Goal: Information Seeking & Learning: Learn about a topic

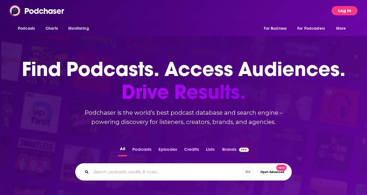
click at [354, 9] on button "Log In" at bounding box center [345, 10] width 26 height 9
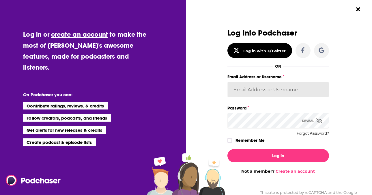
click at [244, 89] on input "Email Address or Username" at bounding box center [278, 90] width 102 height 16
type input "corioliscompany"
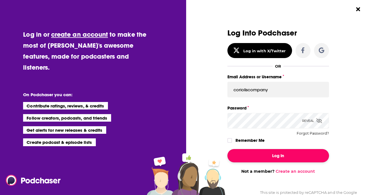
click at [270, 156] on button "Log In" at bounding box center [278, 155] width 102 height 13
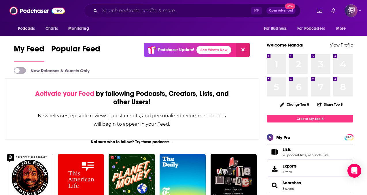
click at [125, 8] on input "Search podcasts, credits, & more..." at bounding box center [176, 10] width 152 height 9
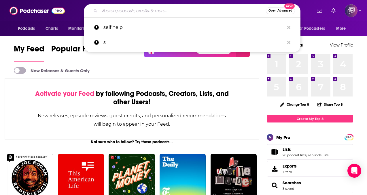
paste input "The PR Week"
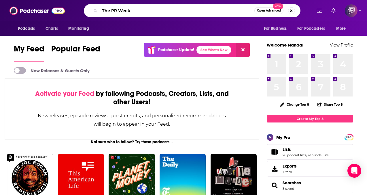
type input "The PR Week"
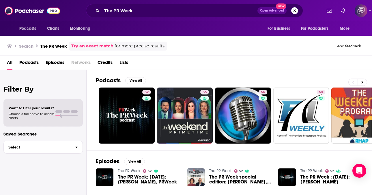
click at [143, 177] on span "The PR Week: [DATE]: [PERSON_NAME], PRWeek" at bounding box center [149, 179] width 62 height 10
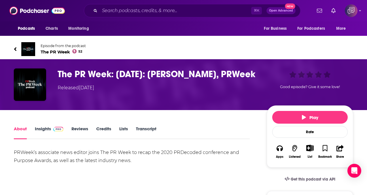
scroll to position [51, 0]
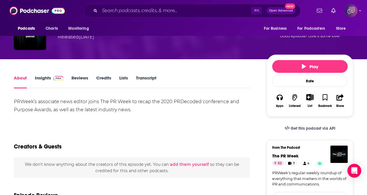
click at [56, 82] on link "Insights" at bounding box center [49, 81] width 29 height 13
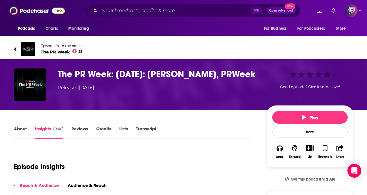
click at [57, 50] on span "The PR Week 52" at bounding box center [63, 51] width 45 height 5
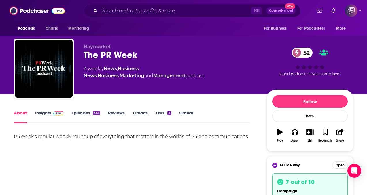
click at [49, 113] on link "Insights" at bounding box center [49, 116] width 29 height 13
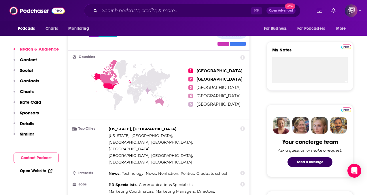
scroll to position [244, 0]
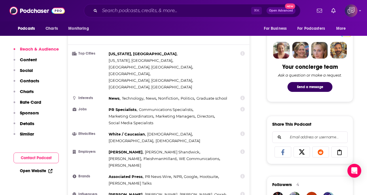
scroll to position [309, 0]
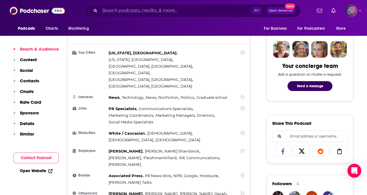
click at [243, 173] on icon at bounding box center [243, 175] width 5 height 5
click at [210, 172] on div "Associated Press , PR News Wire , NPR , Google , Hootsuite , [PERSON_NAME] Talks" at bounding box center [170, 178] width 123 height 13
click at [245, 110] on div "Countries 1 [GEOGRAPHIC_DATA] 2 [GEOGRAPHIC_DATA] 3 [GEOGRAPHIC_DATA] 4 [GEOGRA…" at bounding box center [159, 111] width 182 height 272
click at [243, 148] on icon at bounding box center [243, 150] width 5 height 5
click at [209, 123] on ul "Top Cities [US_STATE], [GEOGRAPHIC_DATA] , [US_STATE], [GEOGRAPHIC_DATA] , [GEO…" at bounding box center [159, 138] width 172 height 176
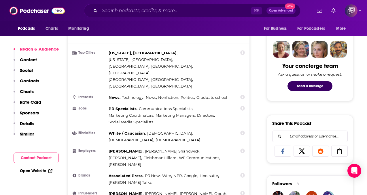
click at [244, 130] on icon at bounding box center [243, 132] width 5 height 5
click at [222, 148] on div "[PERSON_NAME] , [PERSON_NAME] , [PERSON_NAME] , FleishmanHillard , WE Communica…" at bounding box center [170, 158] width 123 height 20
click at [242, 106] on icon at bounding box center [243, 108] width 5 height 5
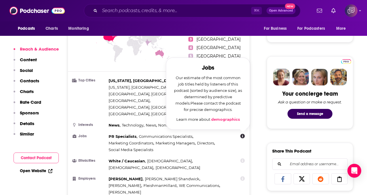
scroll to position [281, 0]
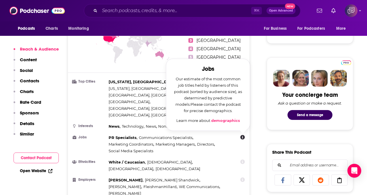
click at [222, 118] on link "demographics" at bounding box center [225, 120] width 29 height 5
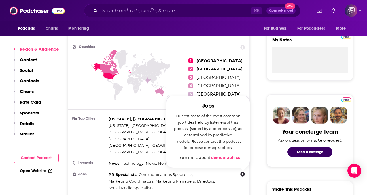
scroll to position [239, 0]
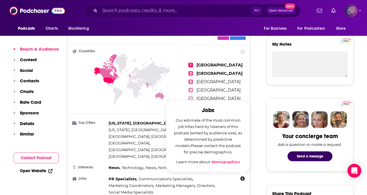
click at [268, 69] on div "My Notes" at bounding box center [310, 60] width 87 height 49
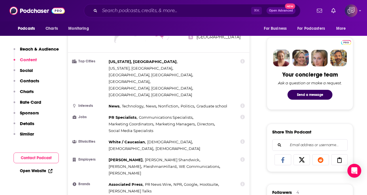
scroll to position [303, 0]
